Goal: Task Accomplishment & Management: Manage account settings

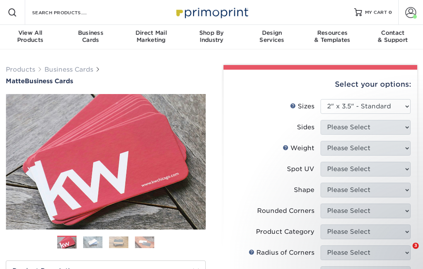
select select "2.00x3.50"
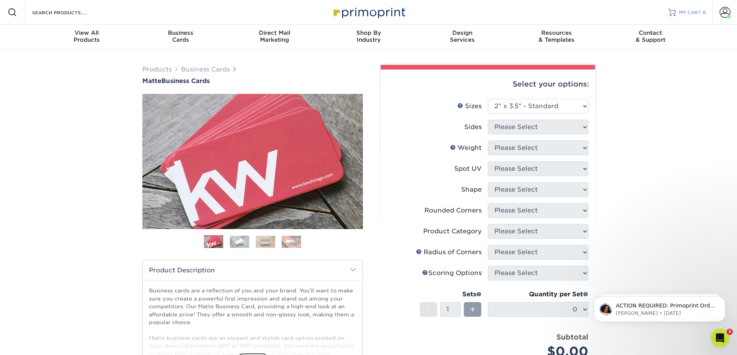
click at [423, 15] on span "MY CART" at bounding box center [690, 12] width 22 height 7
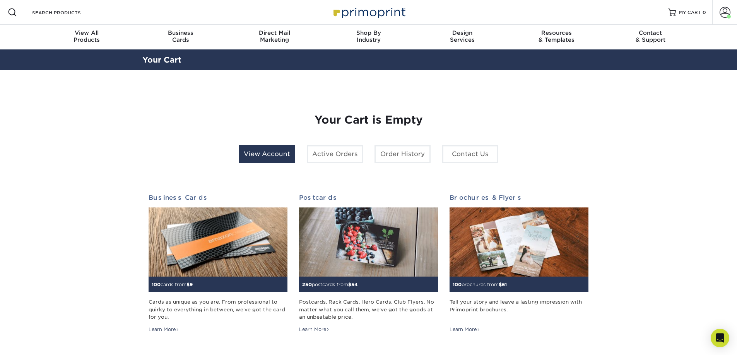
click at [273, 150] on link "View Account" at bounding box center [267, 154] width 56 height 18
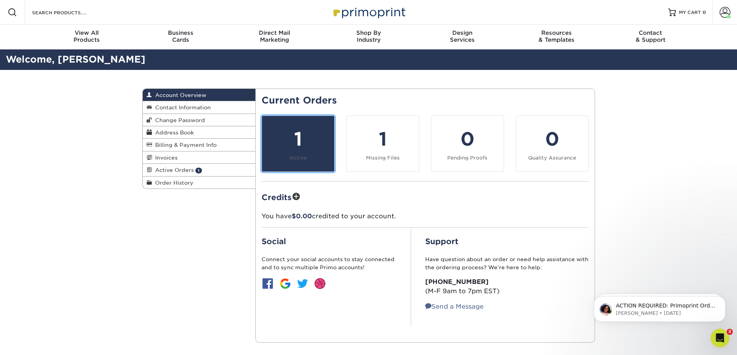
click at [294, 154] on link "1 Active" at bounding box center [297, 144] width 73 height 56
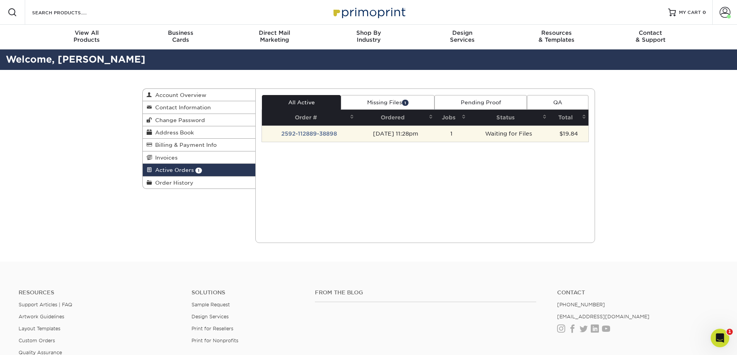
click at [318, 136] on td "2592-112889-38898" at bounding box center [309, 134] width 94 height 16
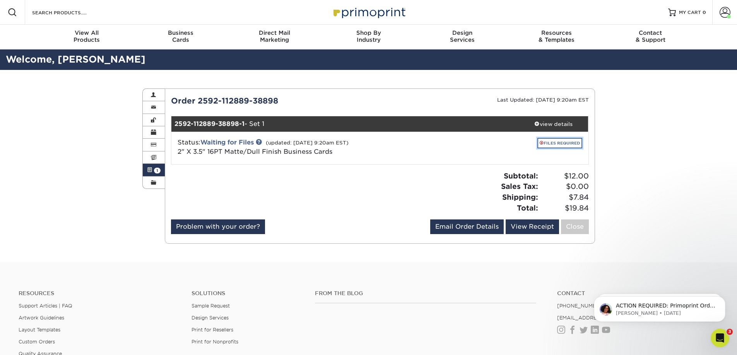
click at [553, 142] on link "FILES REQUIRED" at bounding box center [559, 143] width 45 height 10
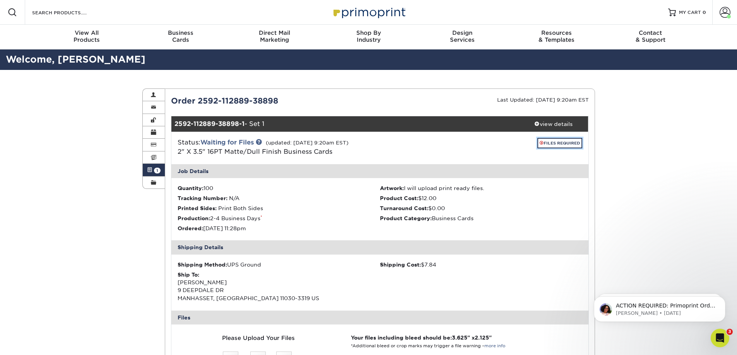
scroll to position [311, 0]
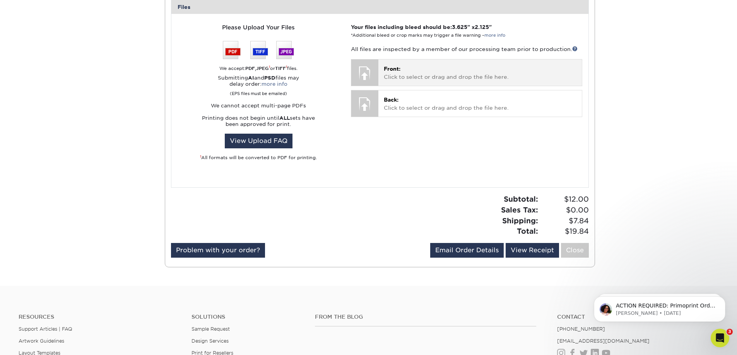
click at [413, 76] on p "Front: Click to select or drag and drop the file here." at bounding box center [480, 73] width 192 height 16
click at [444, 82] on div "Front: Click to select or drag and drop the file here. Choose file" at bounding box center [479, 73] width 203 height 26
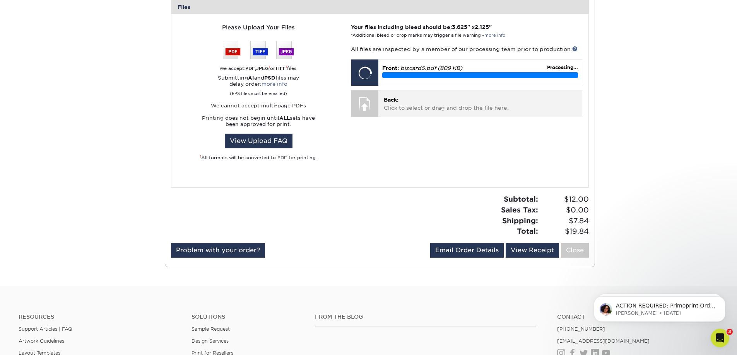
click at [380, 111] on div "Back: Click to select or drag and drop the file here. Choose file" at bounding box center [479, 103] width 203 height 26
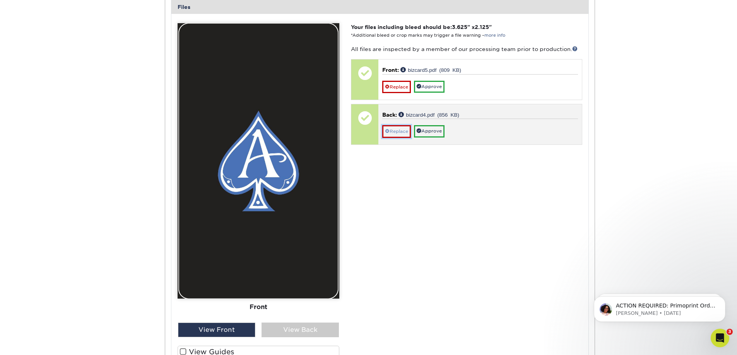
click at [399, 131] on link "Replace" at bounding box center [396, 131] width 29 height 12
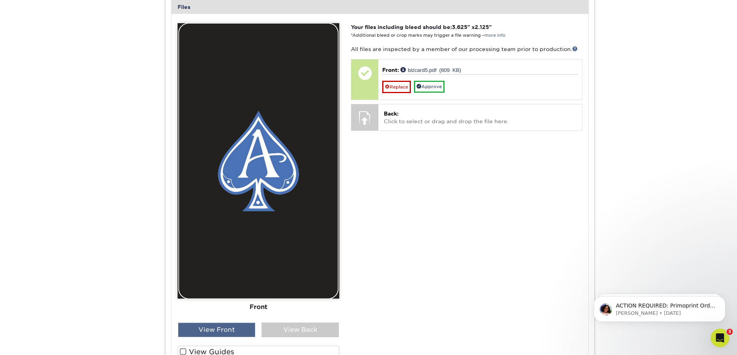
click at [216, 334] on div "View Front" at bounding box center [216, 330] width 77 height 15
click at [215, 331] on div "View Front" at bounding box center [216, 330] width 77 height 15
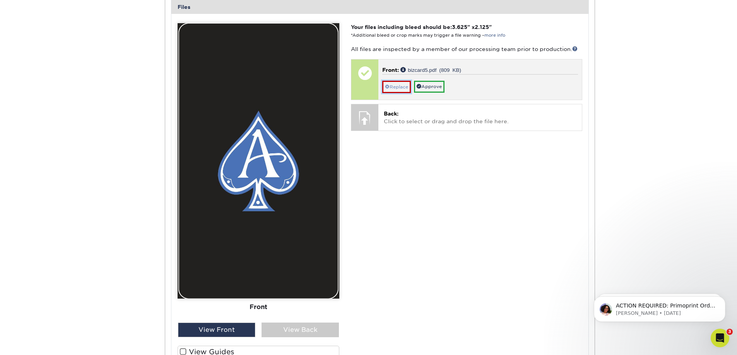
click at [397, 89] on link "Replace" at bounding box center [396, 87] width 29 height 12
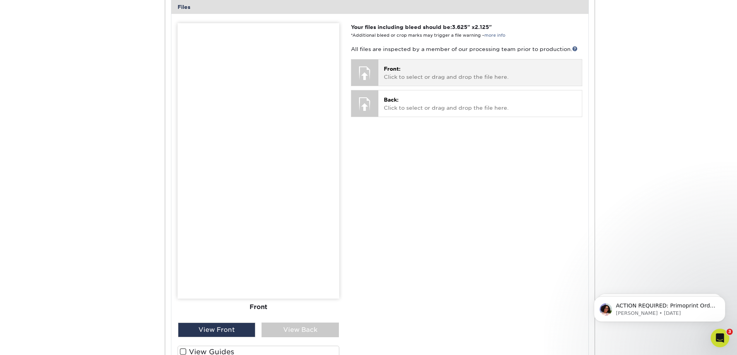
click at [364, 80] on div at bounding box center [364, 73] width 27 height 27
click at [405, 80] on p "Front: Click to select or drag and drop the file here." at bounding box center [480, 73] width 192 height 16
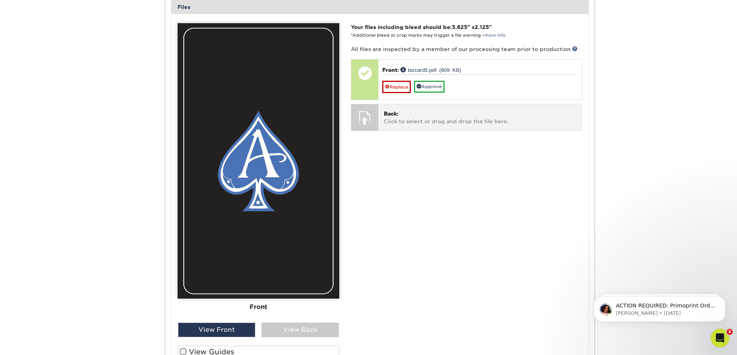
click at [368, 126] on div at bounding box center [364, 117] width 27 height 27
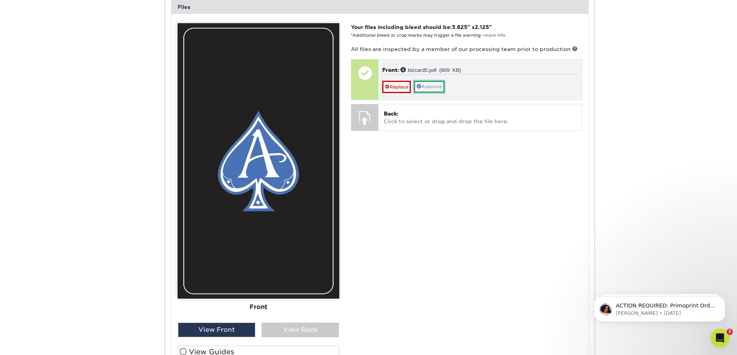
click at [430, 90] on link "Approve" at bounding box center [429, 87] width 31 height 12
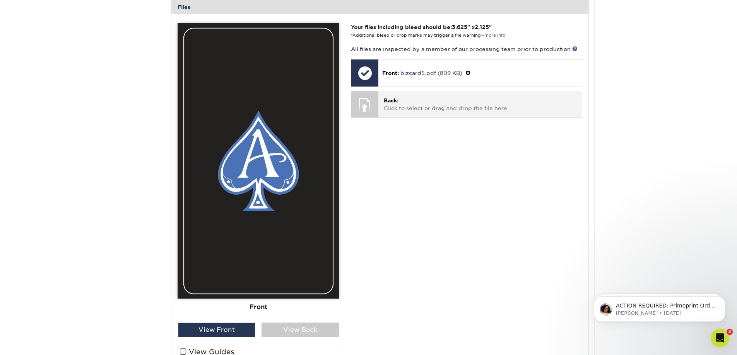
click at [368, 114] on div at bounding box center [364, 104] width 27 height 27
click at [388, 107] on p "Back: Click to select or drag and drop the file here." at bounding box center [480, 105] width 192 height 16
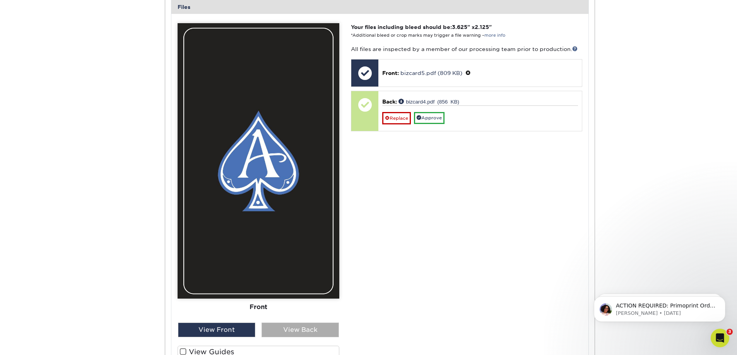
click at [278, 336] on div "View Back" at bounding box center [299, 330] width 77 height 15
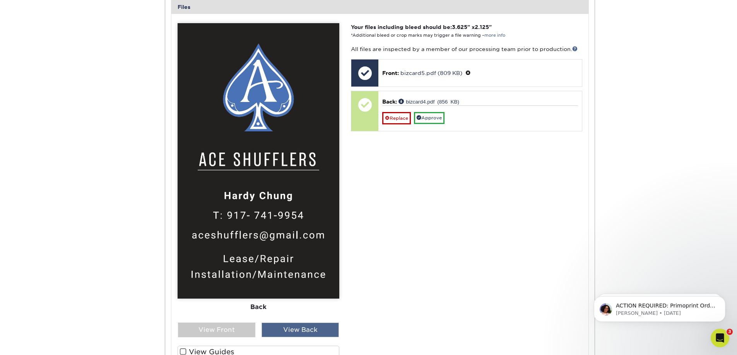
click at [293, 332] on div "View Back" at bounding box center [299, 330] width 77 height 15
click at [235, 333] on div "View Front" at bounding box center [216, 330] width 77 height 15
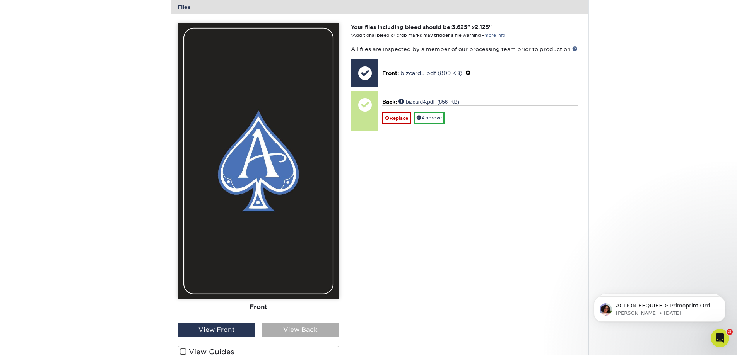
click at [269, 331] on div "View Back" at bounding box center [299, 330] width 77 height 15
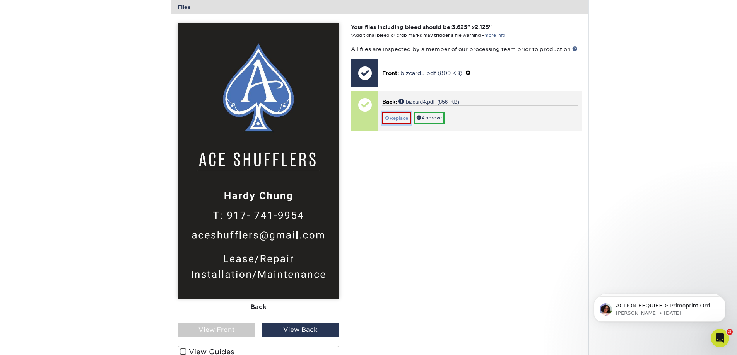
click at [399, 118] on link "Replace" at bounding box center [396, 118] width 29 height 12
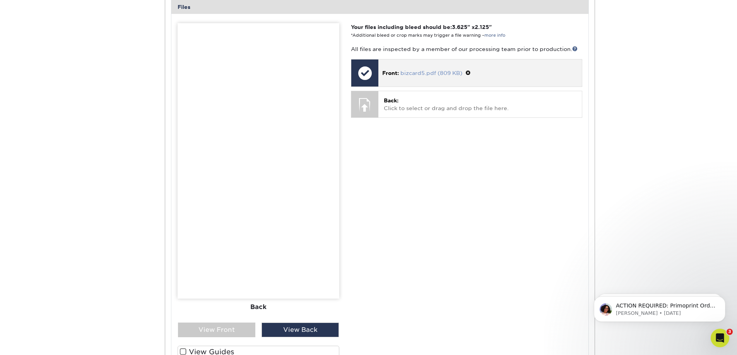
click at [409, 74] on link "bizcard5.pdf (809 KB)" at bounding box center [431, 73] width 62 height 6
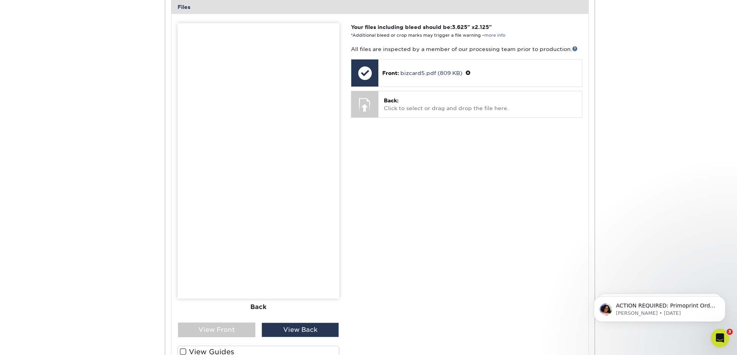
click at [138, 266] on div "Active Orders Account Overview Contact Information Change Password Address Book…" at bounding box center [368, 123] width 464 height 729
click at [369, 154] on div "Your files including bleed should be: 3.625 " x 2.125 " *Additional bleed or cr…" at bounding box center [466, 202] width 242 height 358
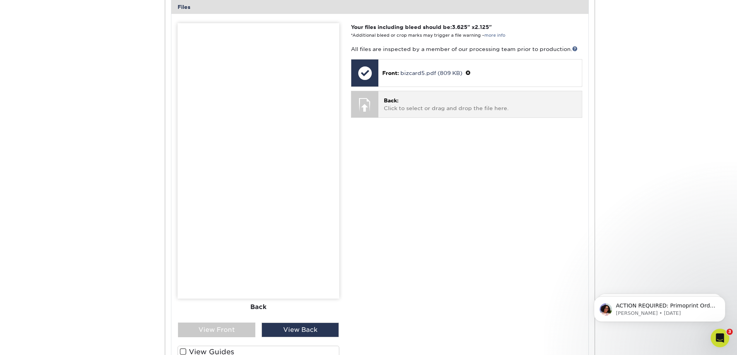
click at [423, 112] on p "Back: Click to select or drag and drop the file here." at bounding box center [480, 105] width 192 height 16
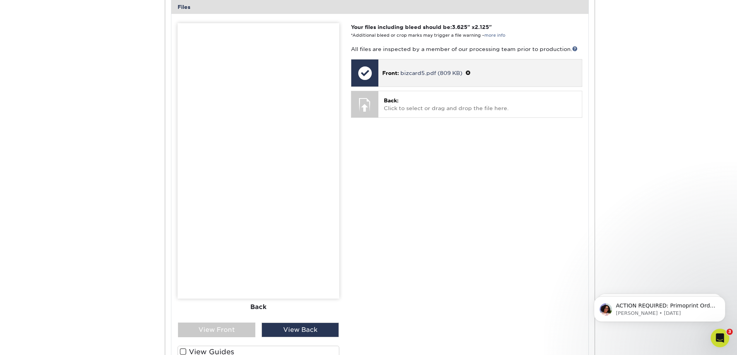
click at [407, 81] on div "Front: bizcard5.pdf (809 KB)" at bounding box center [479, 73] width 203 height 27
click at [372, 80] on div at bounding box center [364, 73] width 27 height 27
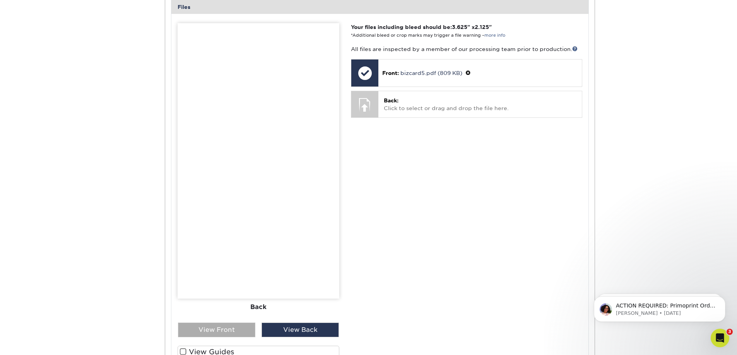
click at [231, 333] on div "View Front" at bounding box center [216, 330] width 77 height 15
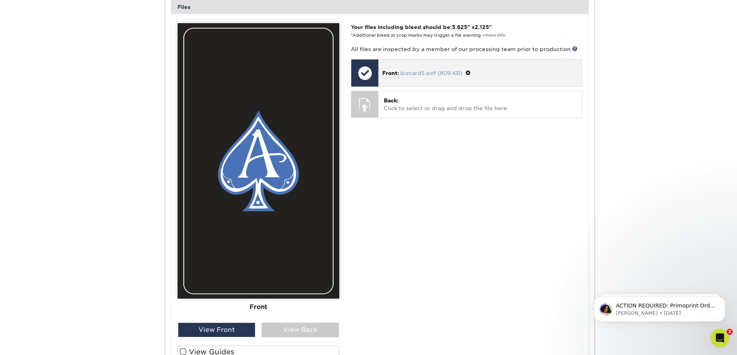
click at [409, 70] on link "bizcard5.pdf (809 KB)" at bounding box center [431, 73] width 62 height 6
click at [469, 71] on span at bounding box center [467, 73] width 5 height 6
click at [394, 82] on link "Ok" at bounding box center [390, 82] width 17 height 12
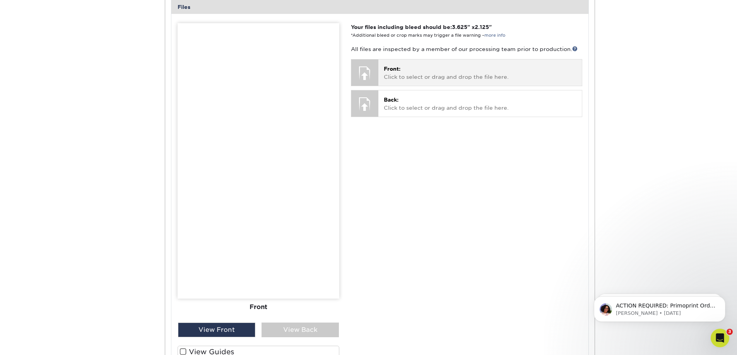
click at [395, 80] on p "Front: Click to select or drag and drop the file here." at bounding box center [480, 73] width 192 height 16
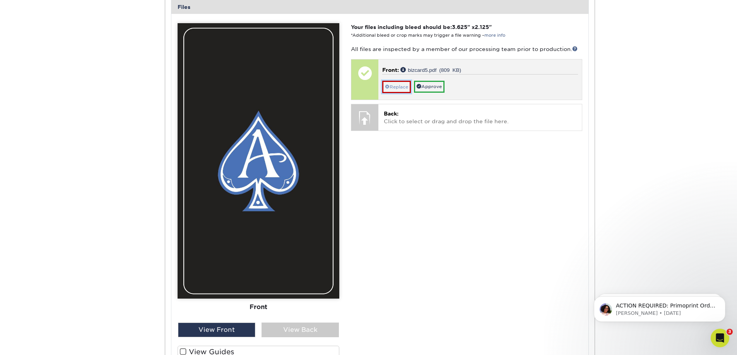
click at [402, 90] on link "Replace" at bounding box center [396, 87] width 29 height 12
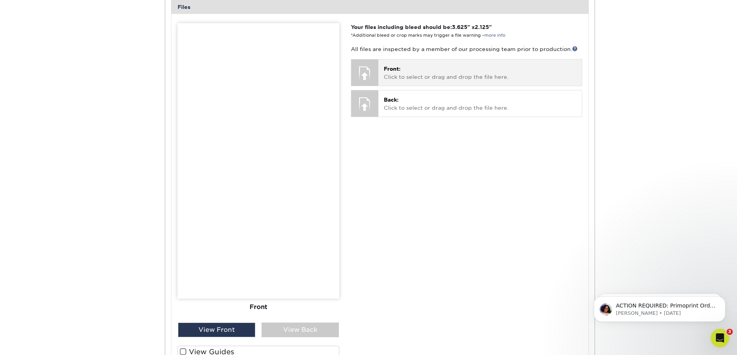
click at [408, 74] on p "Front: Click to select or drag and drop the file here." at bounding box center [480, 73] width 192 height 16
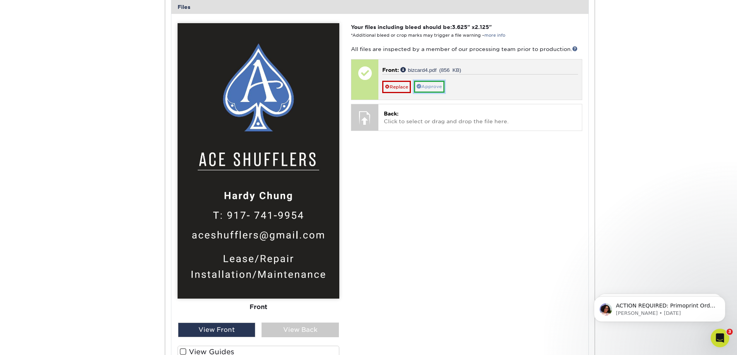
click at [430, 91] on link "Approve" at bounding box center [429, 87] width 31 height 12
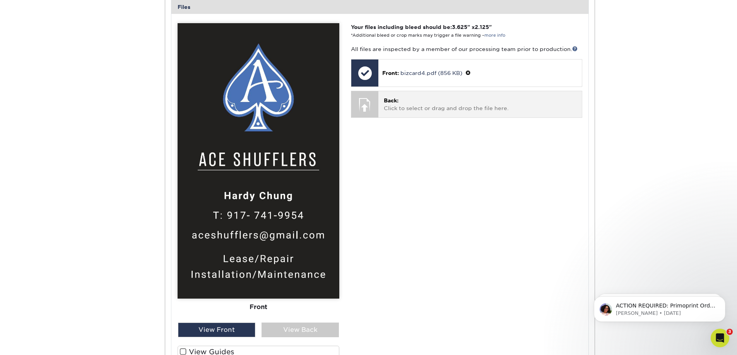
click at [407, 109] on p "Back: Click to select or drag and drop the file here." at bounding box center [480, 105] width 192 height 16
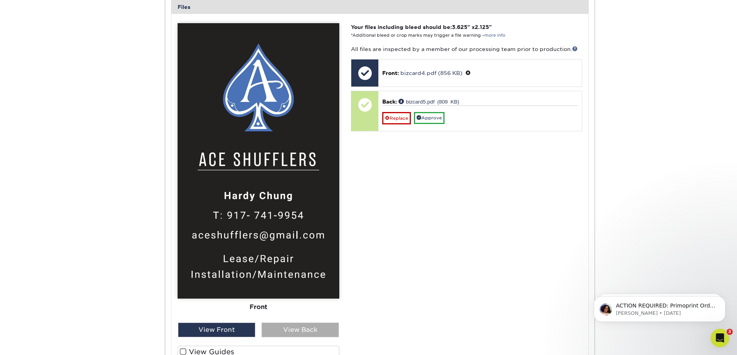
click at [312, 326] on div "View Back" at bounding box center [299, 330] width 77 height 15
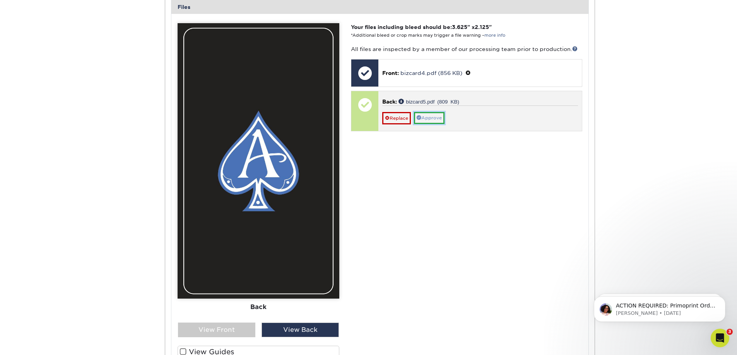
click at [425, 120] on link "Approve" at bounding box center [429, 118] width 31 height 12
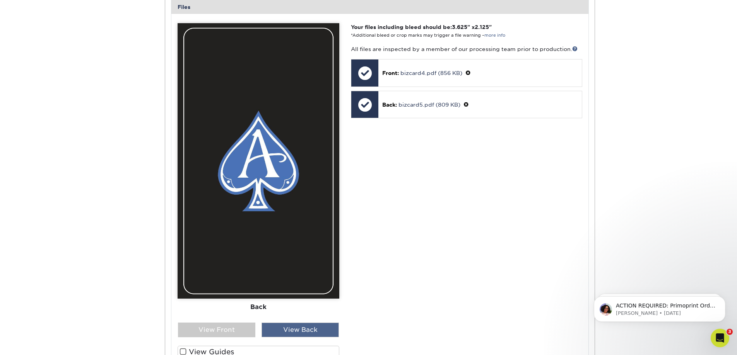
click at [277, 329] on div "View Back" at bounding box center [299, 330] width 77 height 15
click at [233, 329] on div "View Front" at bounding box center [216, 330] width 77 height 15
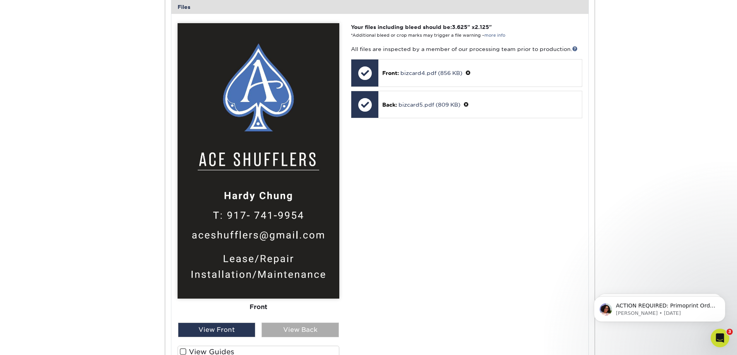
click at [296, 331] on div "View Back" at bounding box center [299, 330] width 77 height 15
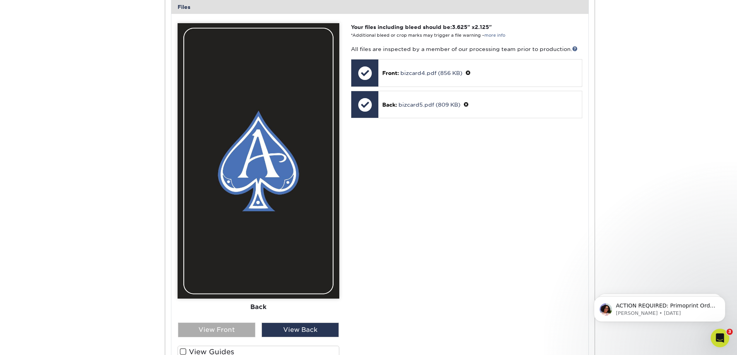
click at [234, 331] on div "View Front" at bounding box center [216, 330] width 77 height 15
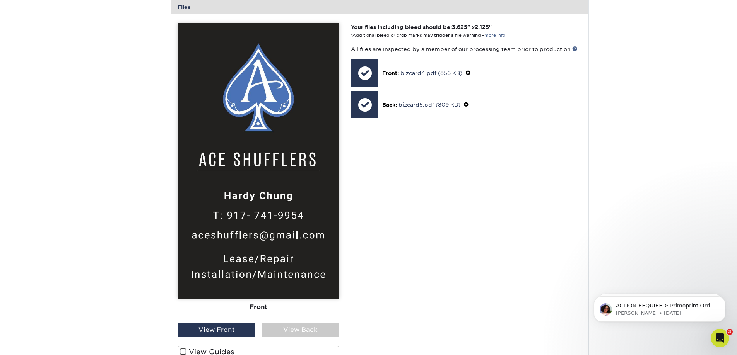
scroll to position [0, 0]
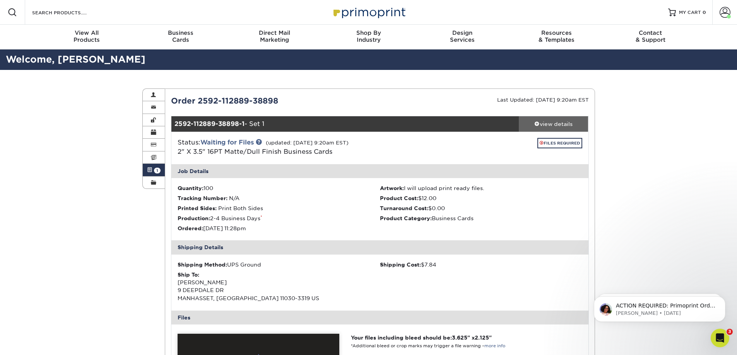
click at [556, 126] on div "view details" at bounding box center [553, 124] width 70 height 8
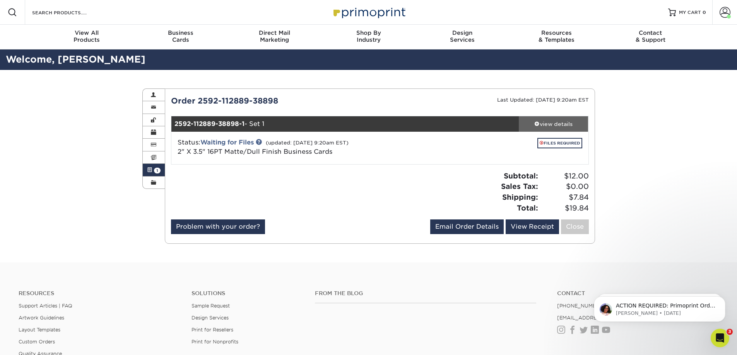
click at [556, 126] on div "view details" at bounding box center [553, 124] width 70 height 8
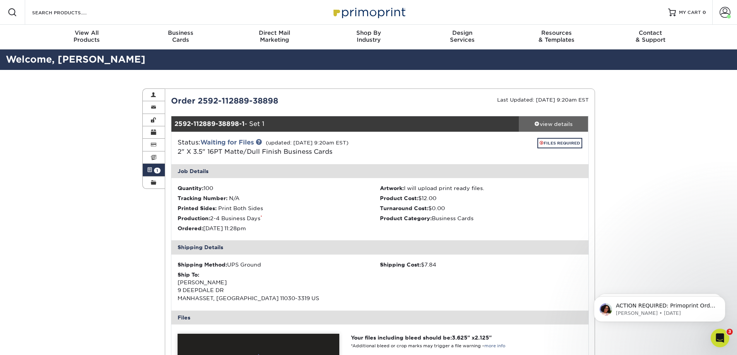
click at [556, 126] on div "view details" at bounding box center [553, 124] width 70 height 8
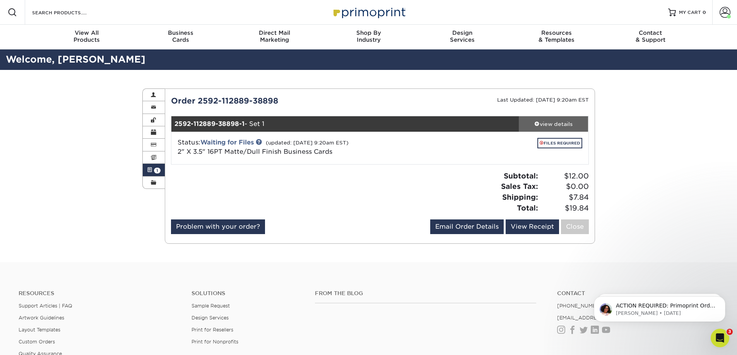
click at [556, 126] on div "view details" at bounding box center [553, 124] width 70 height 8
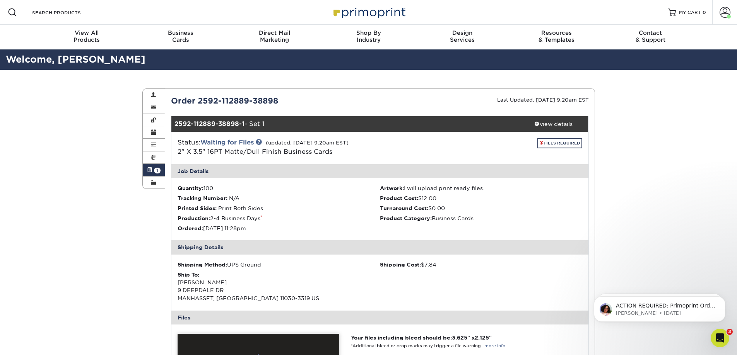
click at [247, 101] on div "Order 2592-112889-38898" at bounding box center [272, 101] width 215 height 12
click at [257, 216] on li "Production: 2-4 Business Days *" at bounding box center [278, 219] width 202 height 8
click at [239, 127] on strong "2592-112889-38898-1" at bounding box center [209, 123] width 70 height 7
click at [202, 118] on div "2592-112889-38898-1 - Set 1" at bounding box center [344, 123] width 347 height 15
click at [190, 123] on strong "2592-112889-38898-1" at bounding box center [209, 123] width 70 height 7
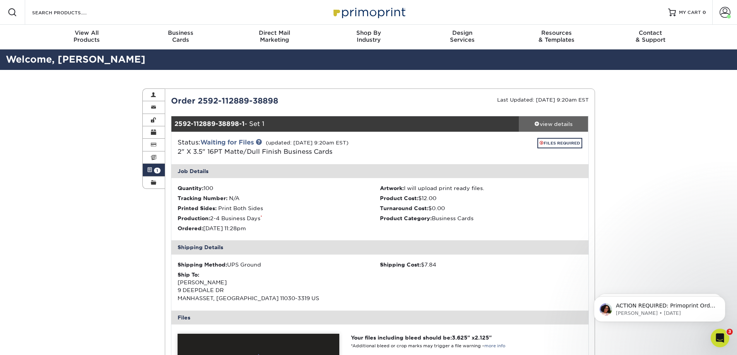
click at [553, 122] on div "view details" at bounding box center [553, 124] width 70 height 8
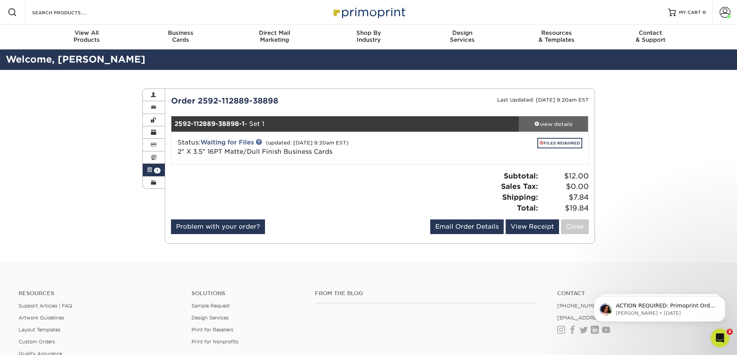
click at [553, 122] on div "view details" at bounding box center [553, 124] width 70 height 8
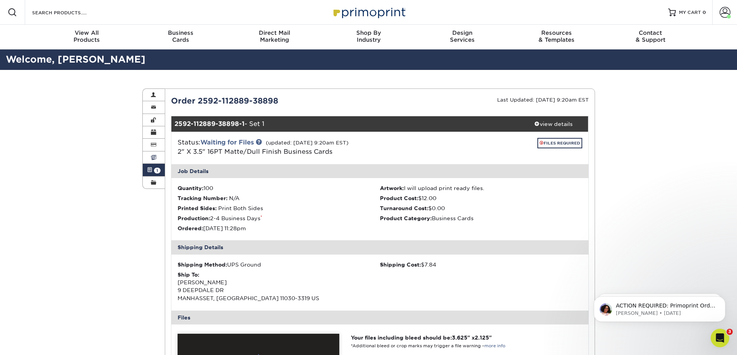
click at [153, 156] on span at bounding box center [153, 158] width 5 height 6
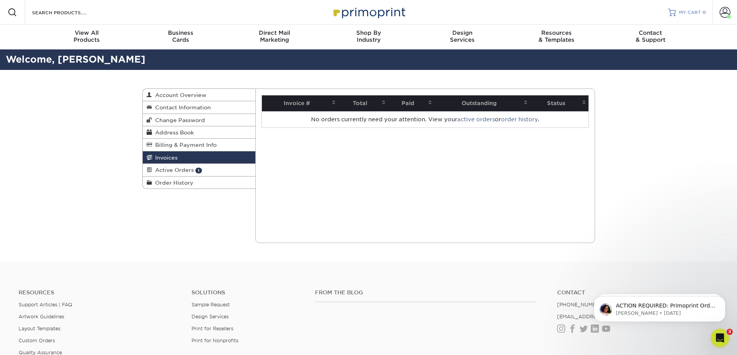
click at [696, 17] on link "MY CART 0" at bounding box center [687, 12] width 38 height 25
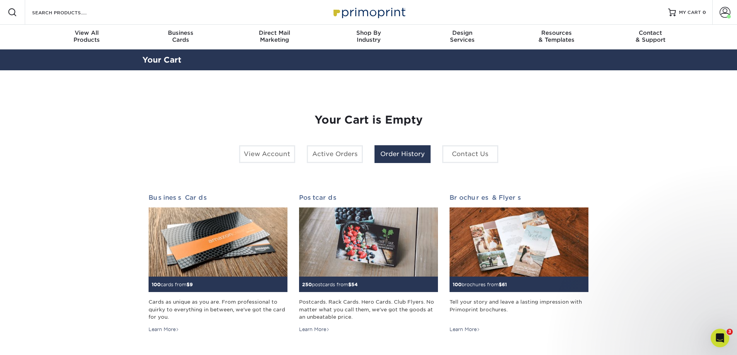
click at [404, 150] on link "Order History" at bounding box center [402, 154] width 56 height 18
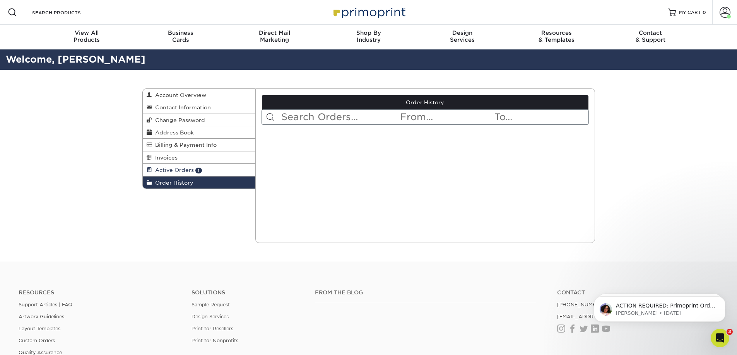
click at [171, 170] on span "Active Orders" at bounding box center [173, 170] width 42 height 6
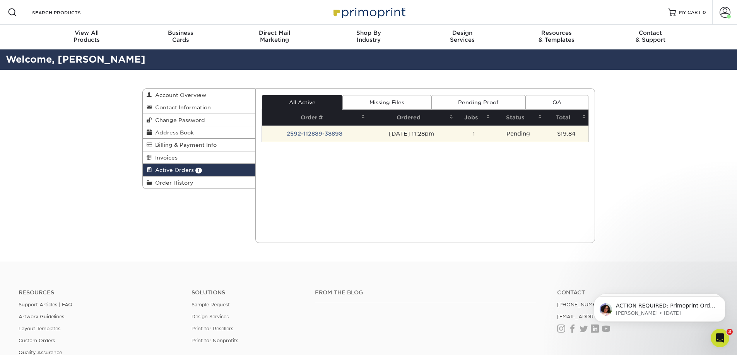
click at [310, 136] on td "2592-112889-38898" at bounding box center [315, 134] width 106 height 16
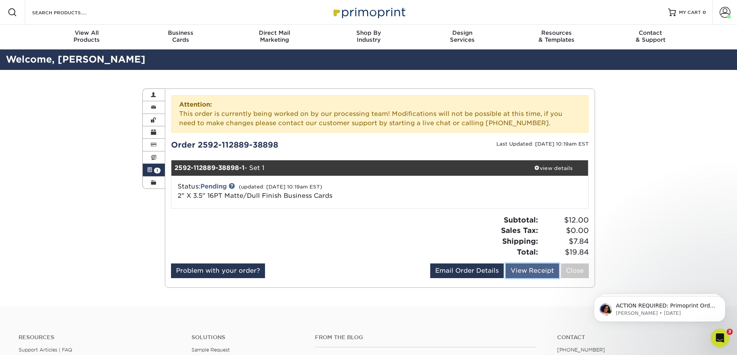
click at [523, 269] on link "View Receipt" at bounding box center [531, 271] width 53 height 15
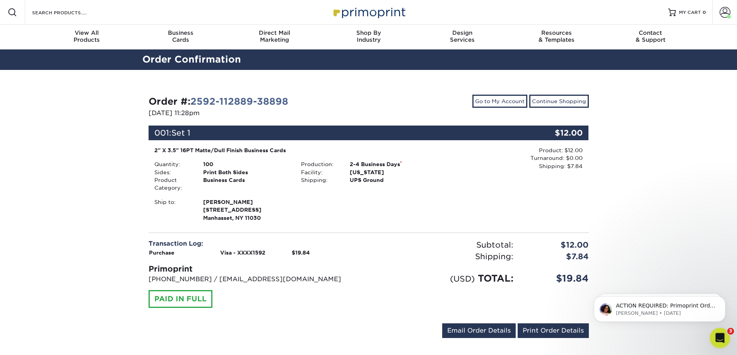
click at [716, 338] on icon "Open Intercom Messenger" at bounding box center [718, 337] width 13 height 13
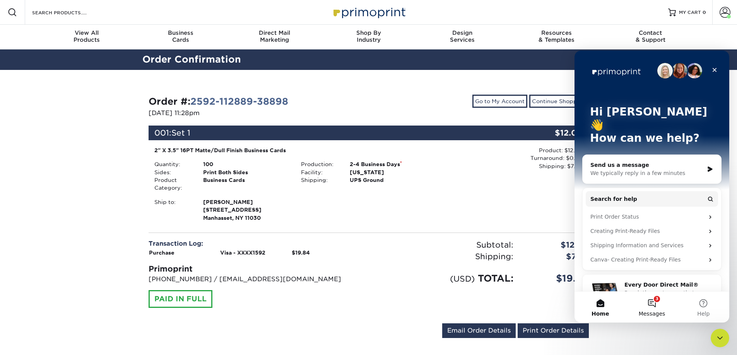
click at [649, 309] on button "3 Messages" at bounding box center [651, 307] width 51 height 31
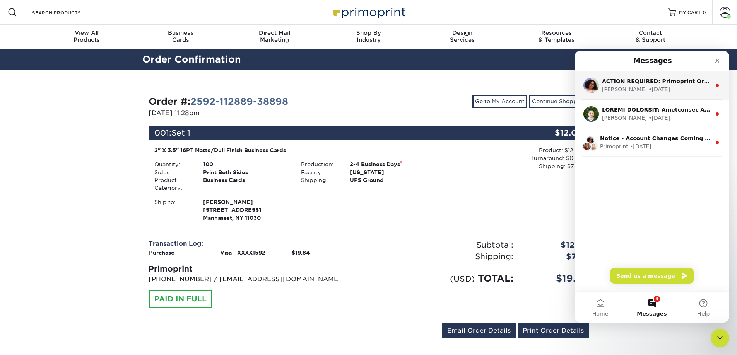
click at [650, 87] on div "Avery • 1d ago" at bounding box center [656, 89] width 109 height 8
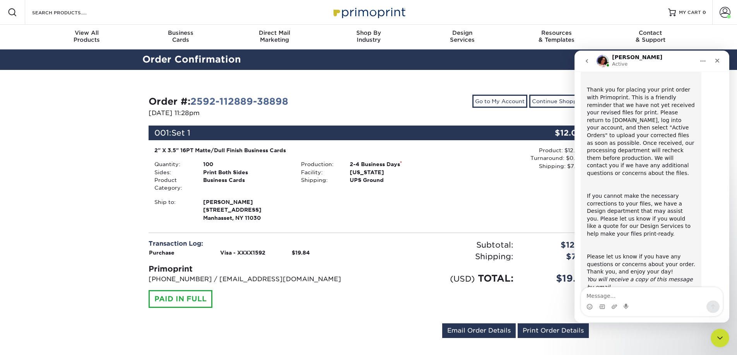
scroll to position [65, 0]
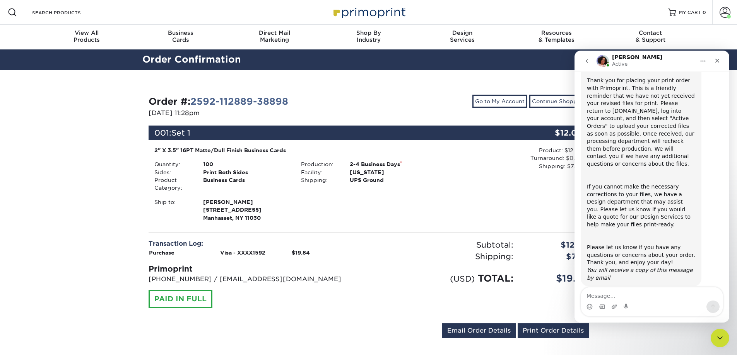
click at [626, 293] on textarea "Message…" at bounding box center [652, 294] width 142 height 13
click at [588, 58] on icon "go back" at bounding box center [586, 61] width 6 height 6
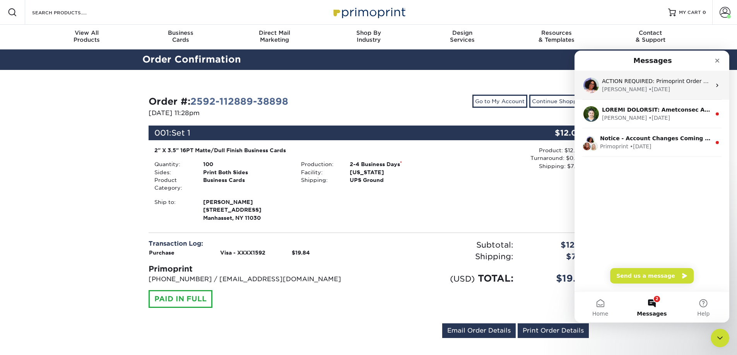
click at [648, 90] on div "• 1d ago" at bounding box center [659, 89] width 22 height 8
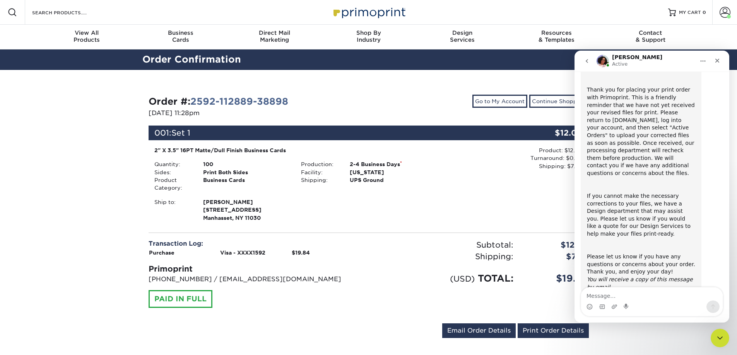
scroll to position [65, 0]
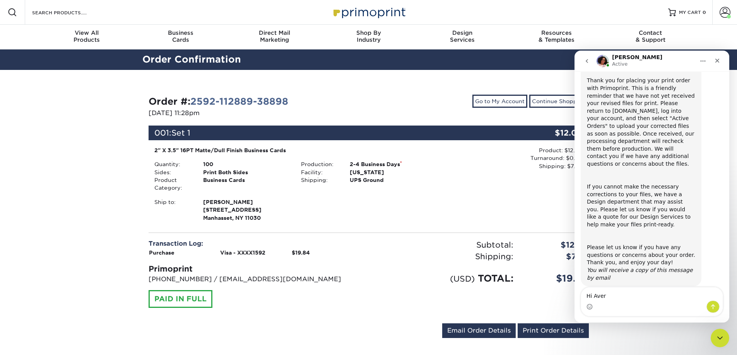
type textarea "Hi Avery"
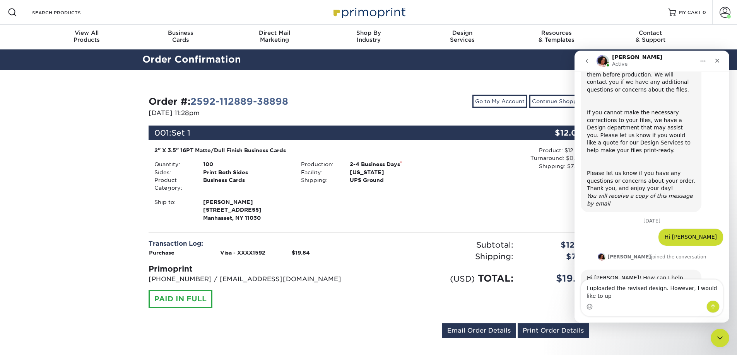
scroll to position [147, 0]
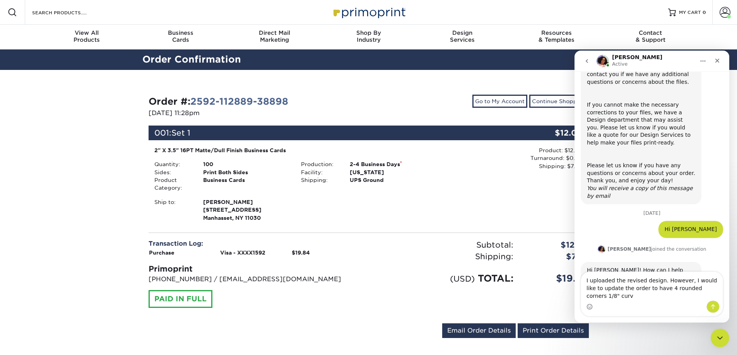
type textarea "I uploaded the revised design. However, I would like to update the order to hav…"
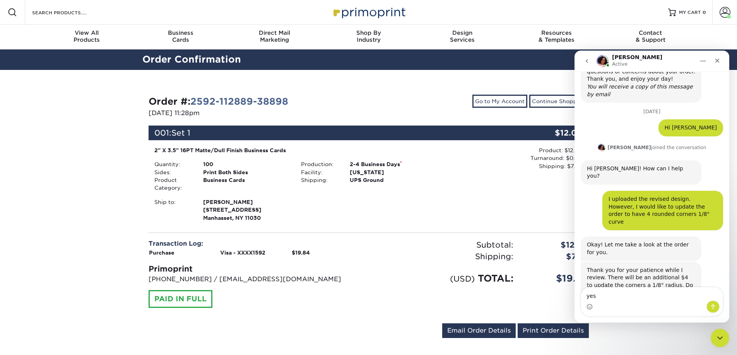
scroll to position [248, 0]
click at [637, 298] on textarea "yes" at bounding box center [652, 294] width 142 height 13
type textarea "yes please"
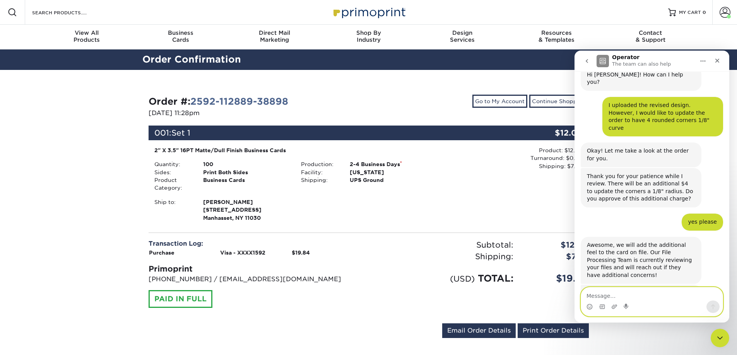
scroll to position [400, 0]
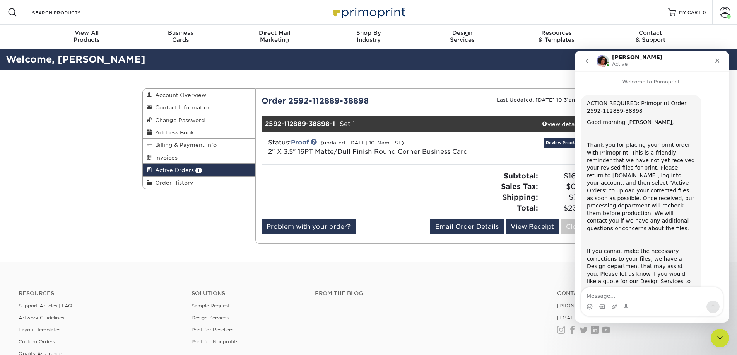
scroll to position [342, 0]
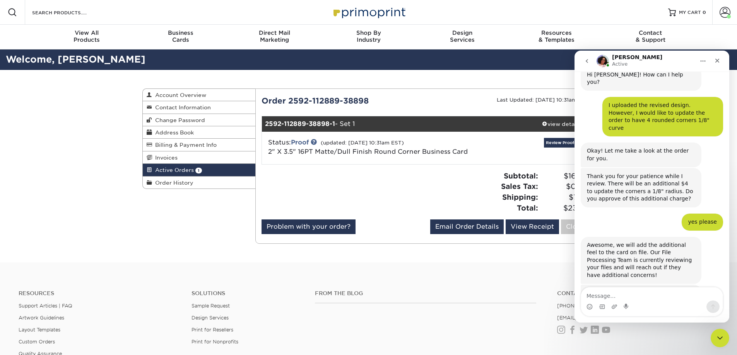
click at [466, 197] on div "Subtotal: $16.00 Sales Tax: $0.00 Shipping: $7.84 Total: $23.84" at bounding box center [509, 192] width 169 height 43
click at [303, 141] on link "Proof" at bounding box center [300, 142] width 18 height 7
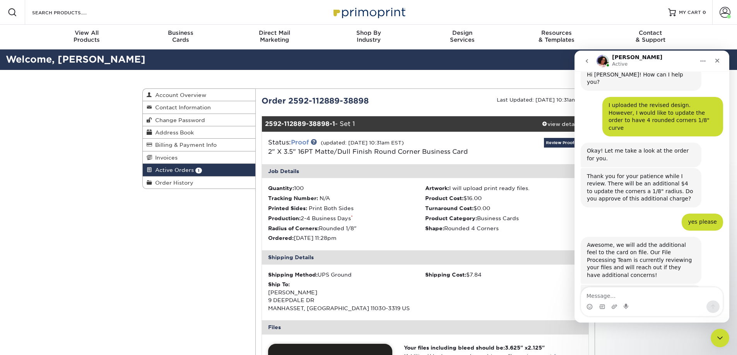
click at [303, 141] on link "Proof" at bounding box center [300, 142] width 18 height 7
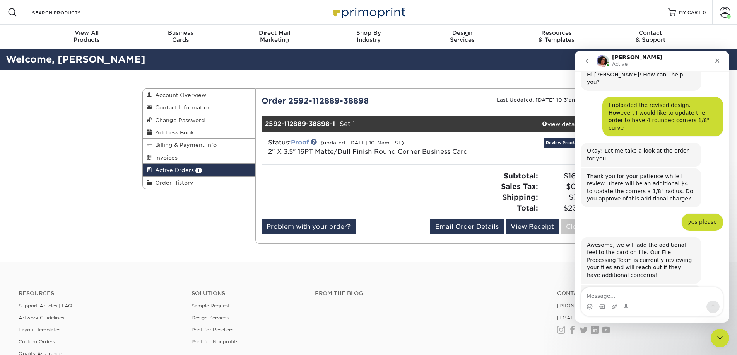
click at [302, 143] on link "Proof" at bounding box center [300, 142] width 18 height 7
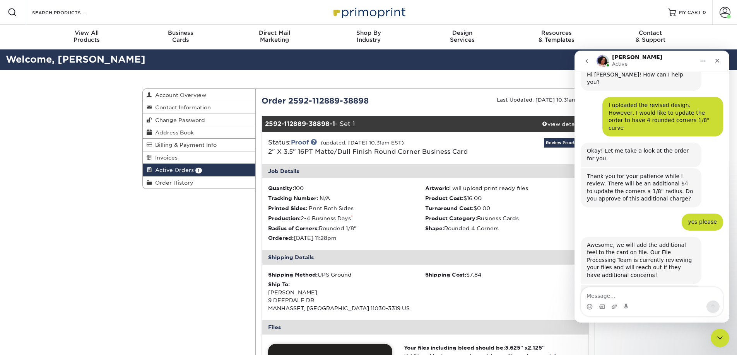
scroll to position [311, 0]
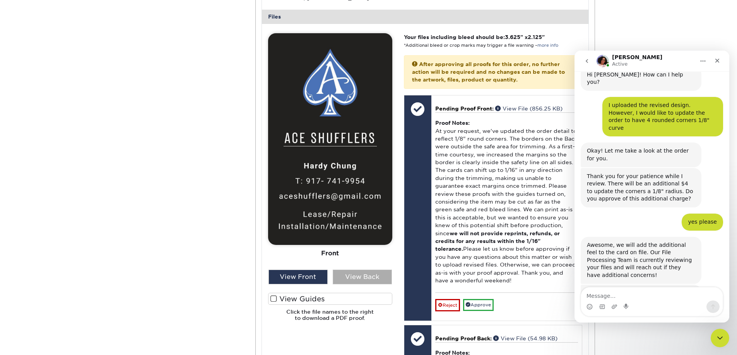
click at [370, 280] on div "View Back" at bounding box center [362, 277] width 59 height 15
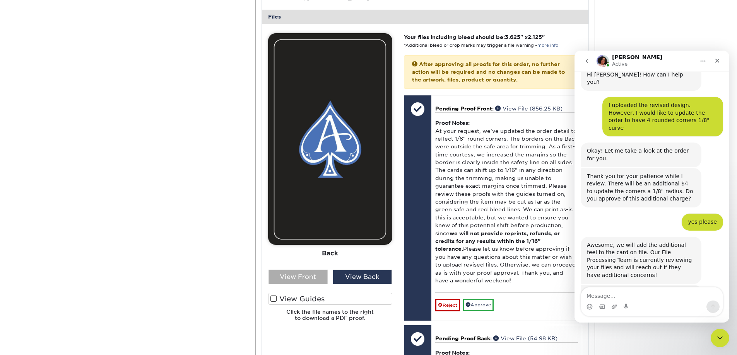
click at [298, 280] on div "View Front" at bounding box center [297, 277] width 59 height 15
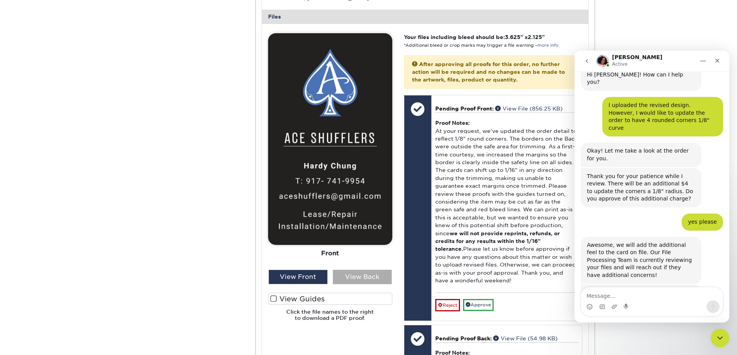
click at [349, 278] on div "View Back" at bounding box center [362, 277] width 59 height 15
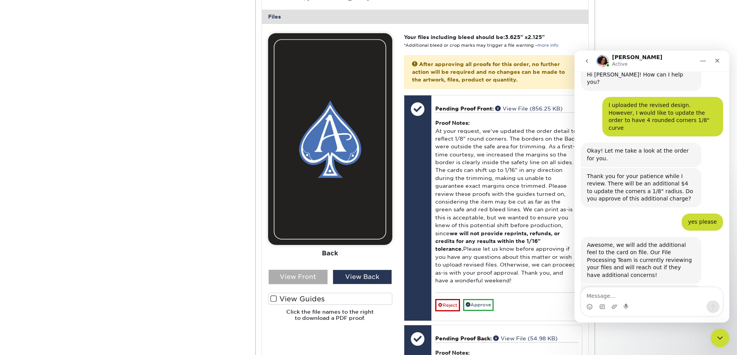
click at [288, 278] on div "View Front" at bounding box center [297, 277] width 59 height 15
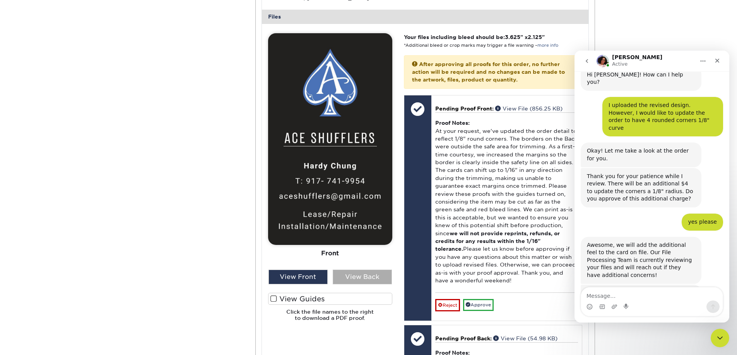
click at [363, 279] on div "View Back" at bounding box center [362, 277] width 59 height 15
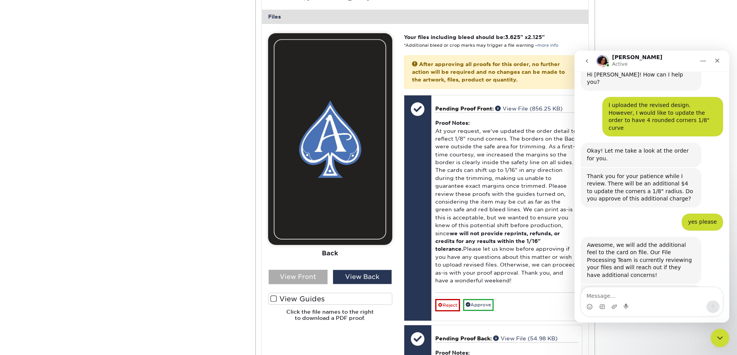
click at [288, 278] on div "View Front" at bounding box center [297, 277] width 59 height 15
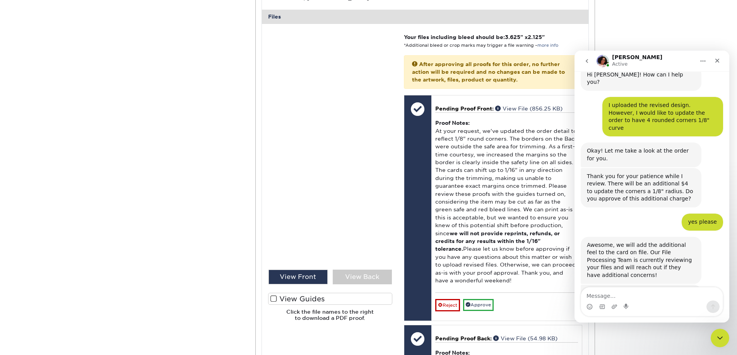
scroll to position [372, 0]
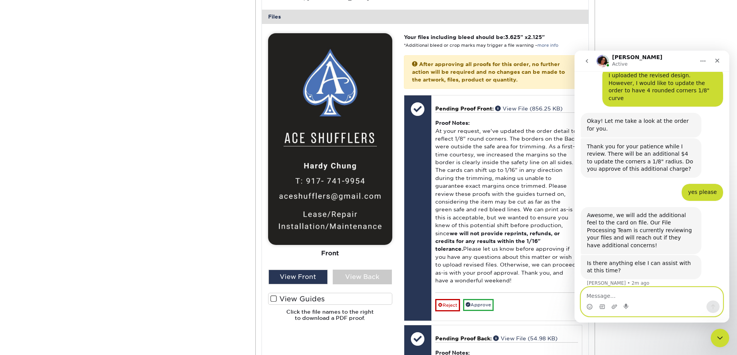
click at [618, 300] on textarea "Message…" at bounding box center [652, 294] width 142 height 13
type textarea "that's all. thank you"
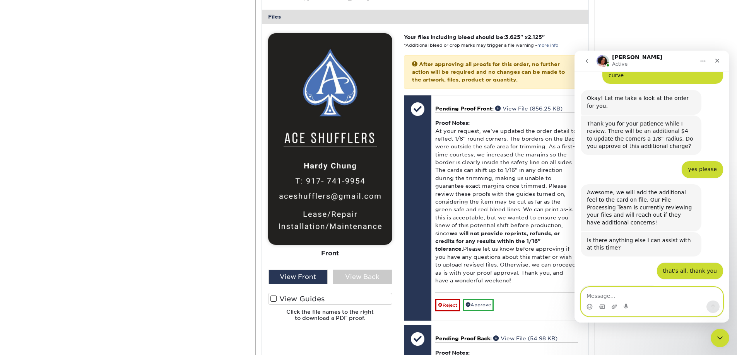
scroll to position [400, 0]
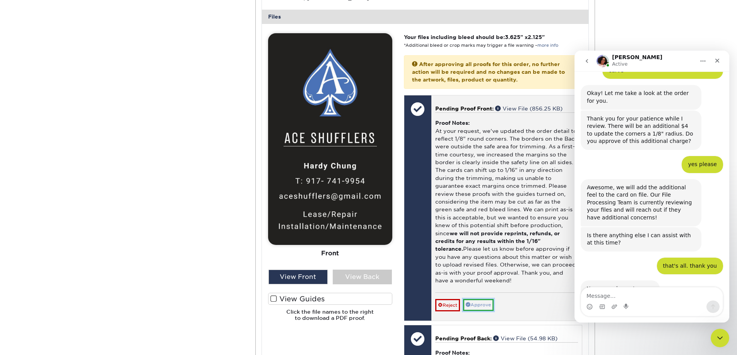
click at [474, 303] on link "Approve" at bounding box center [478, 305] width 31 height 12
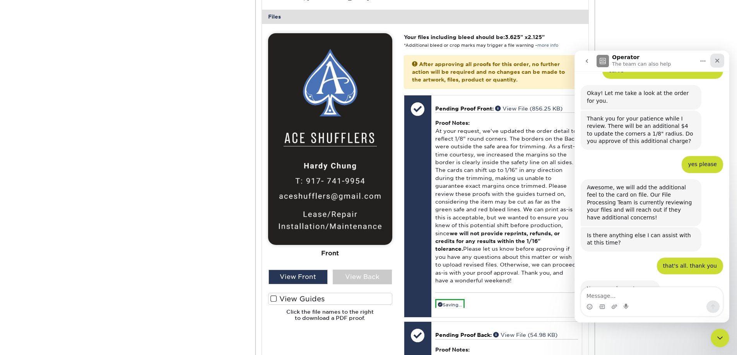
click at [721, 61] on div "Close" at bounding box center [717, 61] width 14 height 14
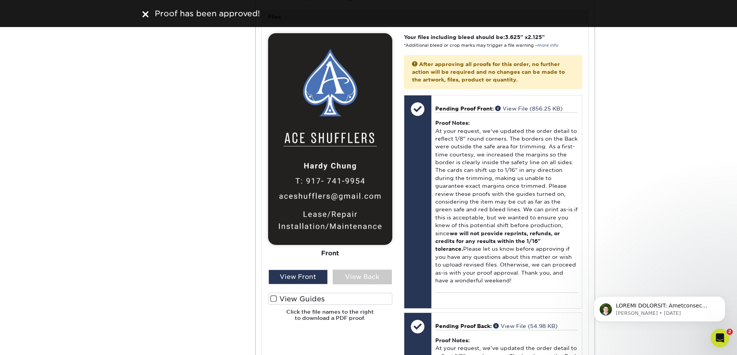
scroll to position [622, 0]
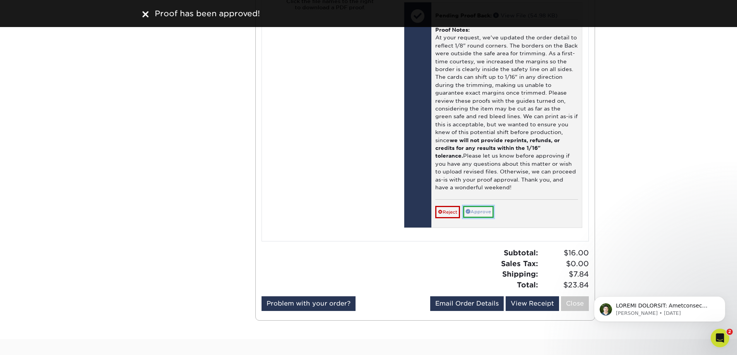
click at [488, 208] on link "Approve" at bounding box center [478, 212] width 31 height 12
